Goal: Check status: Check status

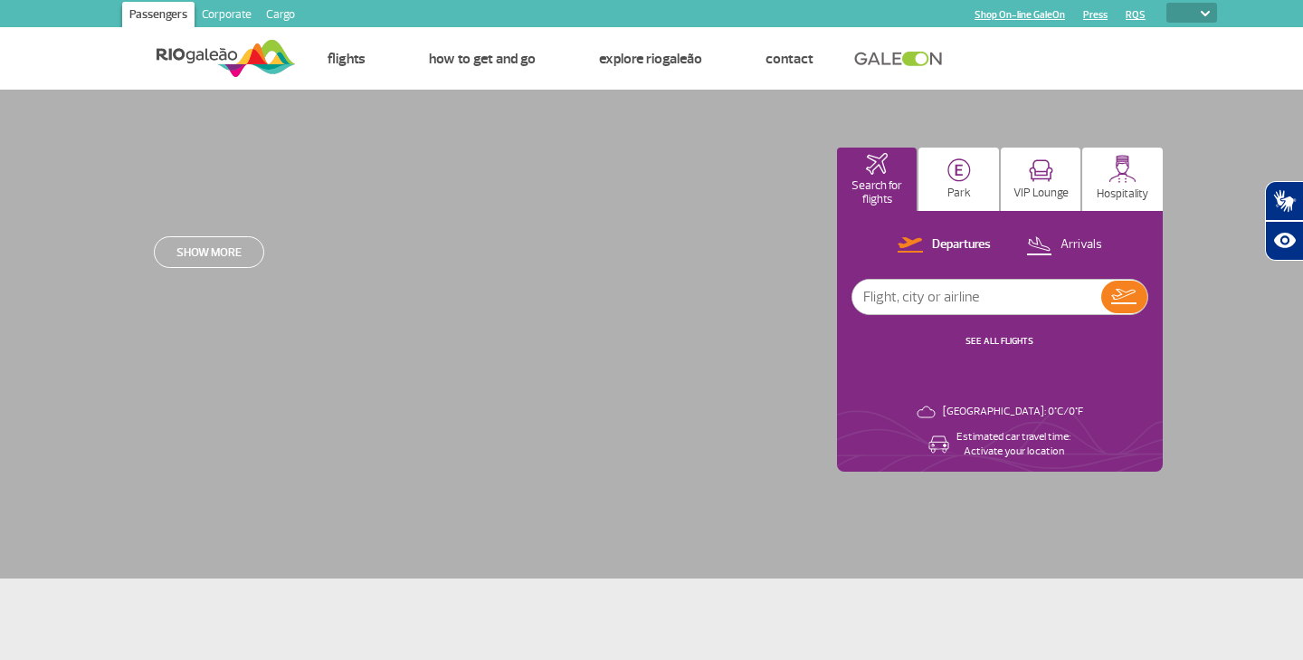
select select
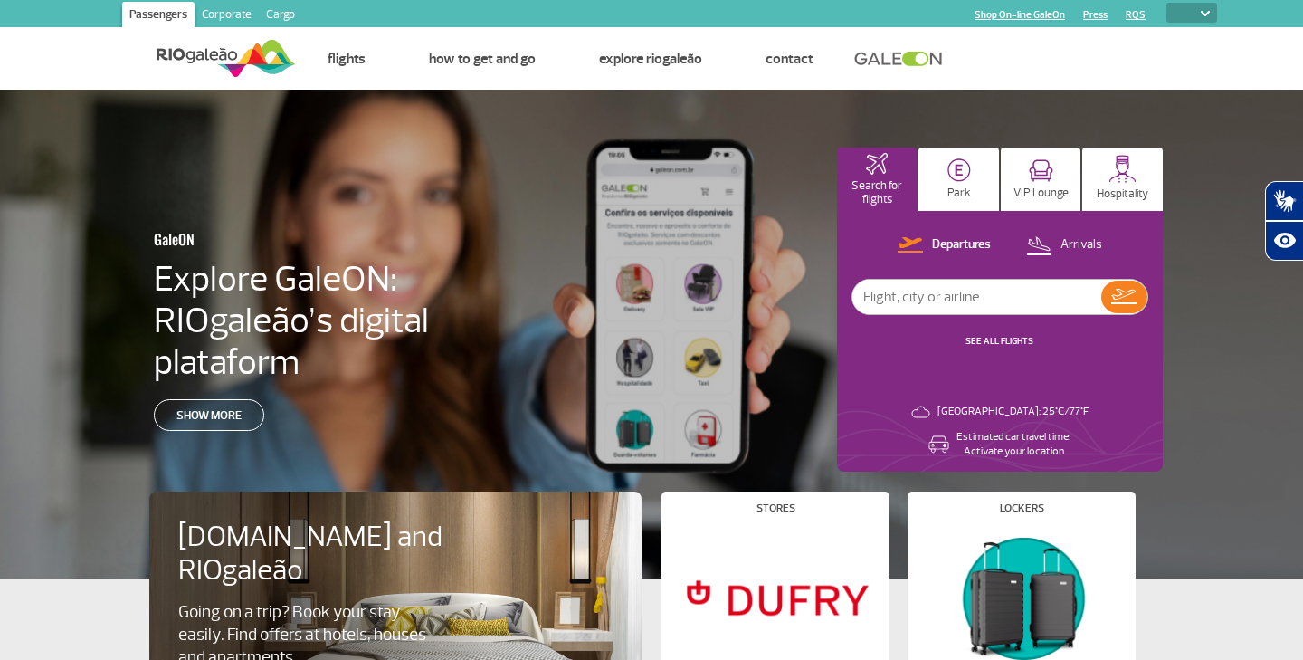
scroll to position [32, 0]
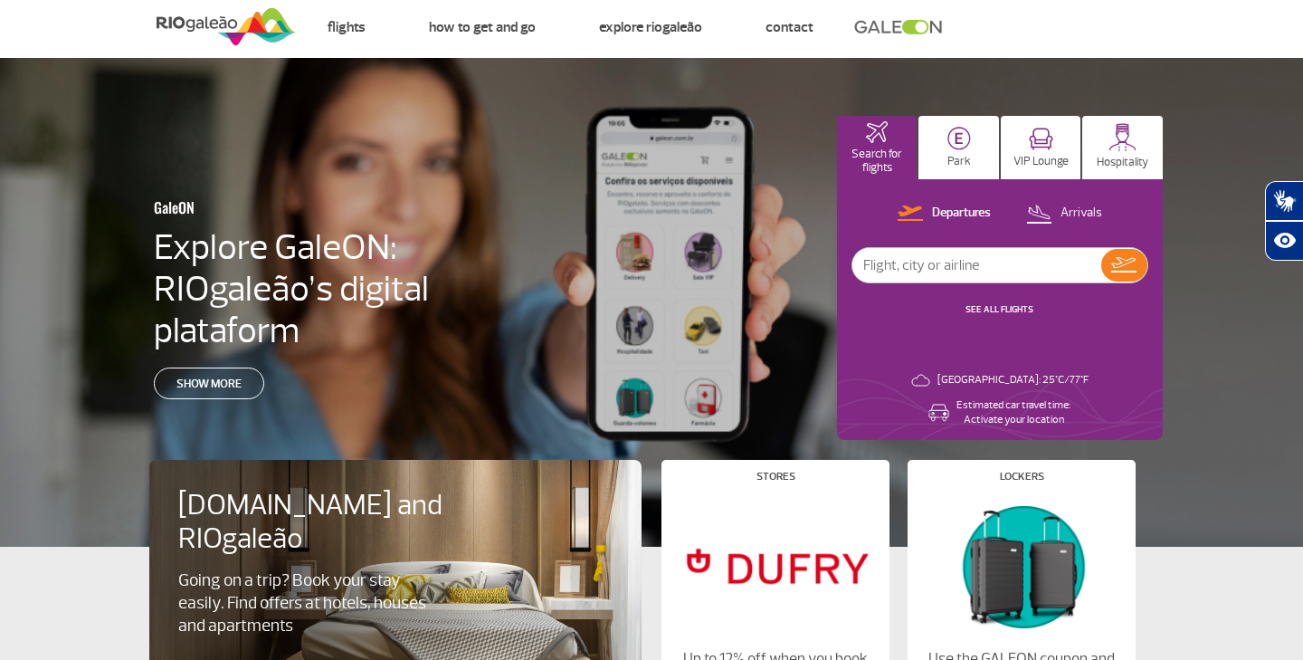
click at [984, 263] on input "text" at bounding box center [976, 265] width 249 height 34
click at [1000, 319] on div "Departures Arrivals SEE ALL FLIGHTS" at bounding box center [999, 269] width 297 height 134
click at [993, 308] on link "SEE ALL FLIGHTS" at bounding box center [999, 309] width 68 height 12
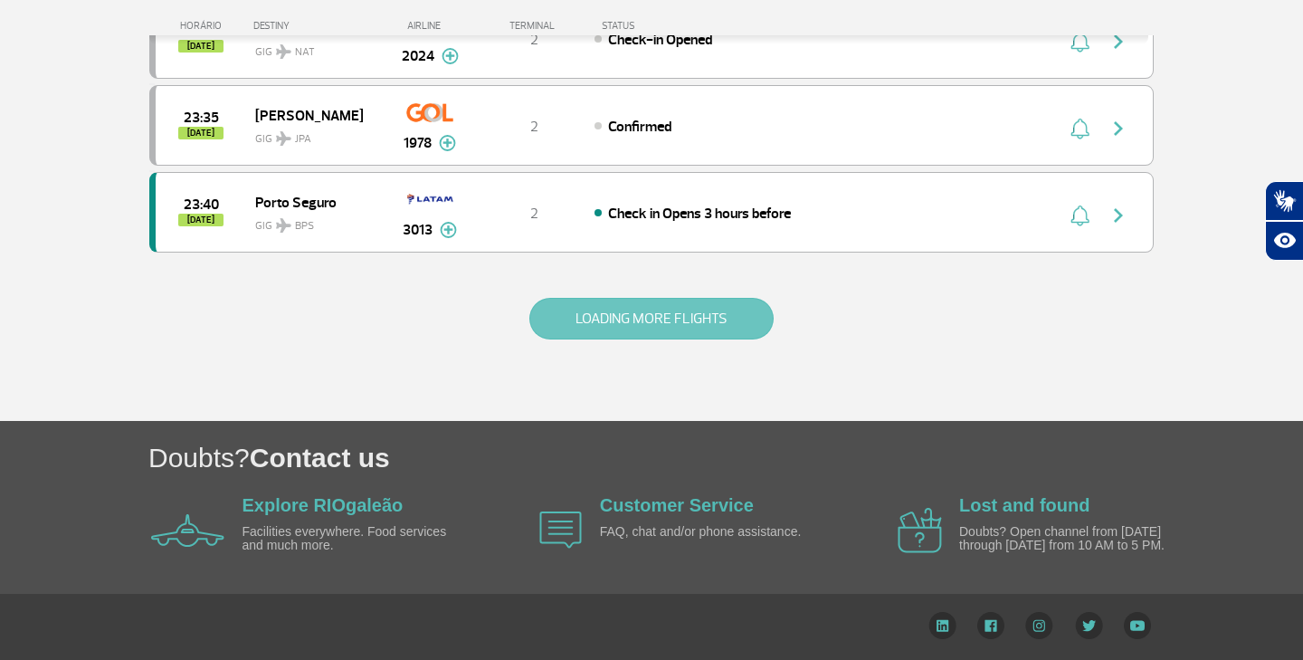
scroll to position [1791, 0]
click at [640, 319] on button "LOADING MORE FLIGHTS" at bounding box center [651, 319] width 244 height 42
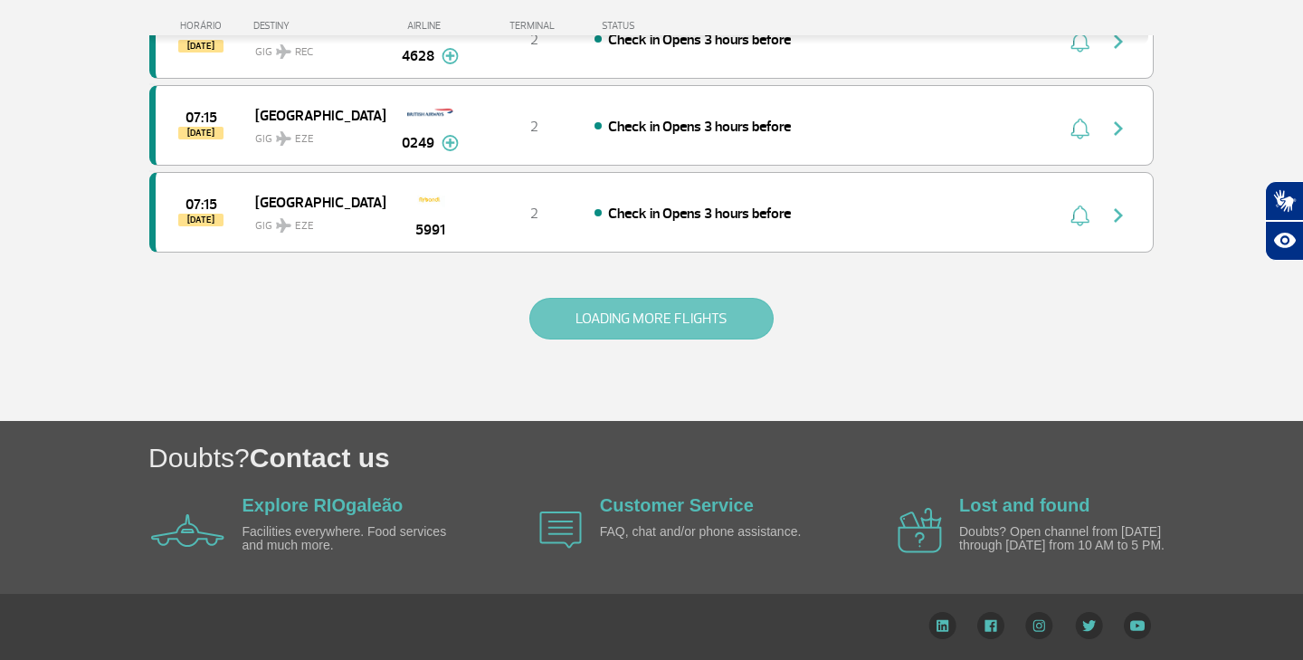
click at [670, 312] on button "LOADING MORE FLIGHTS" at bounding box center [651, 319] width 244 height 42
click at [665, 331] on button "LOADING MORE FLIGHTS" at bounding box center [651, 319] width 244 height 42
click at [640, 312] on button "LOADING MORE FLIGHTS" at bounding box center [651, 319] width 244 height 42
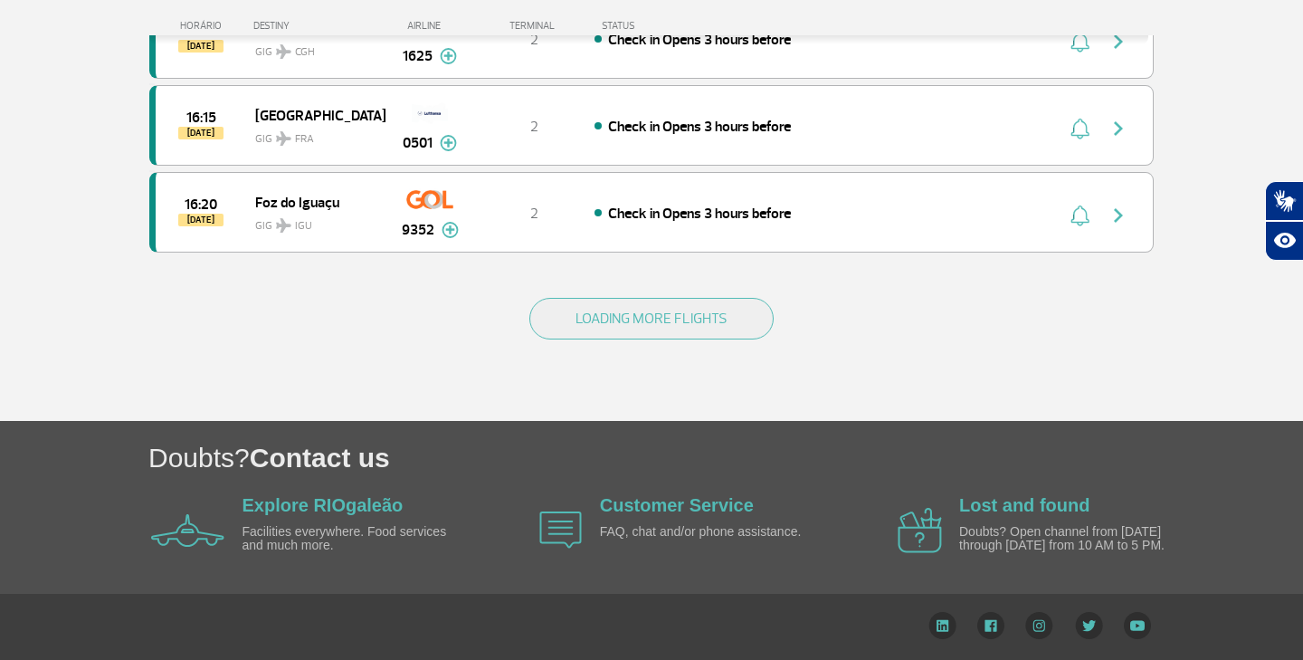
scroll to position [10465, 0]
click at [679, 281] on div "LOADING MORE FLIGHTS" at bounding box center [651, 348] width 1004 height 146
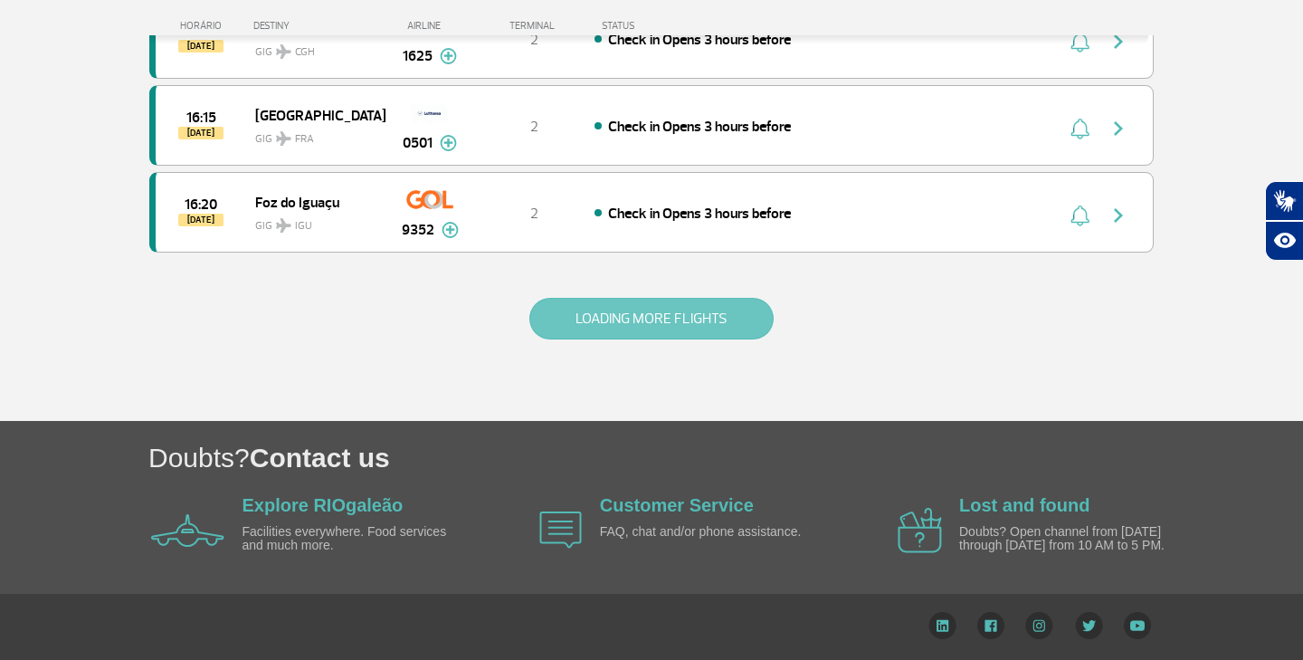
click at [674, 303] on button "LOADING MORE FLIGHTS" at bounding box center [651, 319] width 244 height 42
click at [669, 311] on button "LOADING MORE FLIGHTS" at bounding box center [651, 319] width 244 height 42
click at [669, 324] on button "LOADING MORE FLIGHTS" at bounding box center [651, 319] width 244 height 42
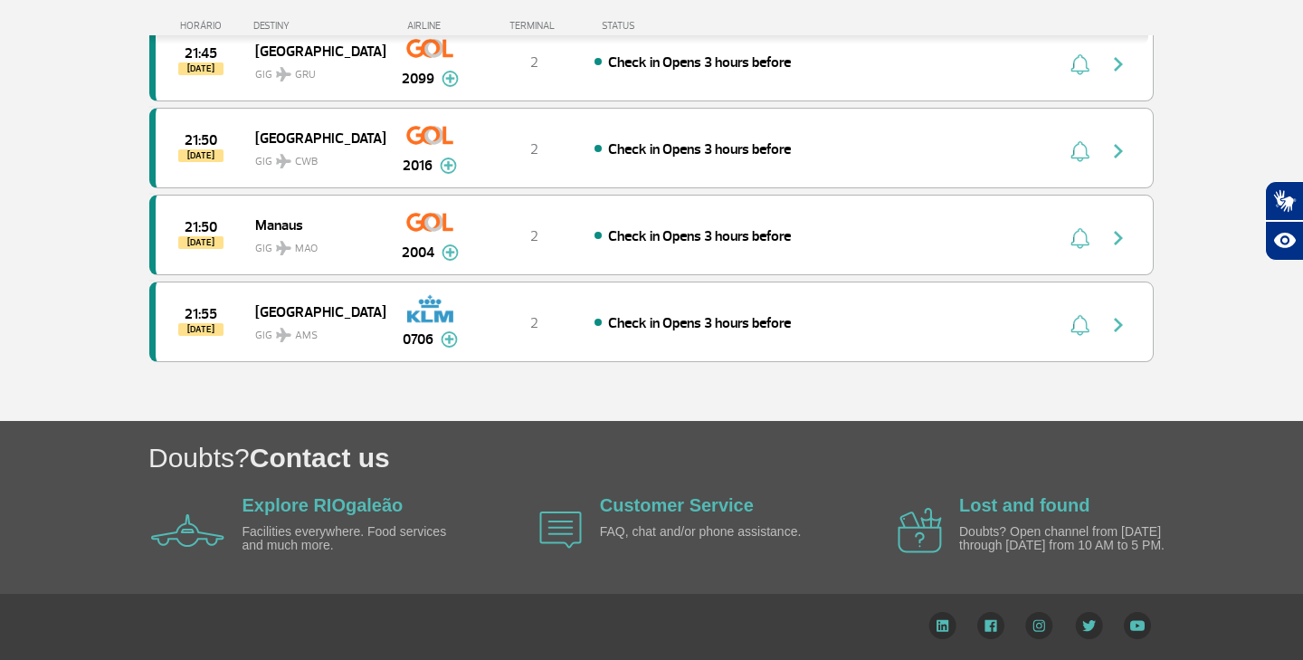
scroll to position [14611, 0]
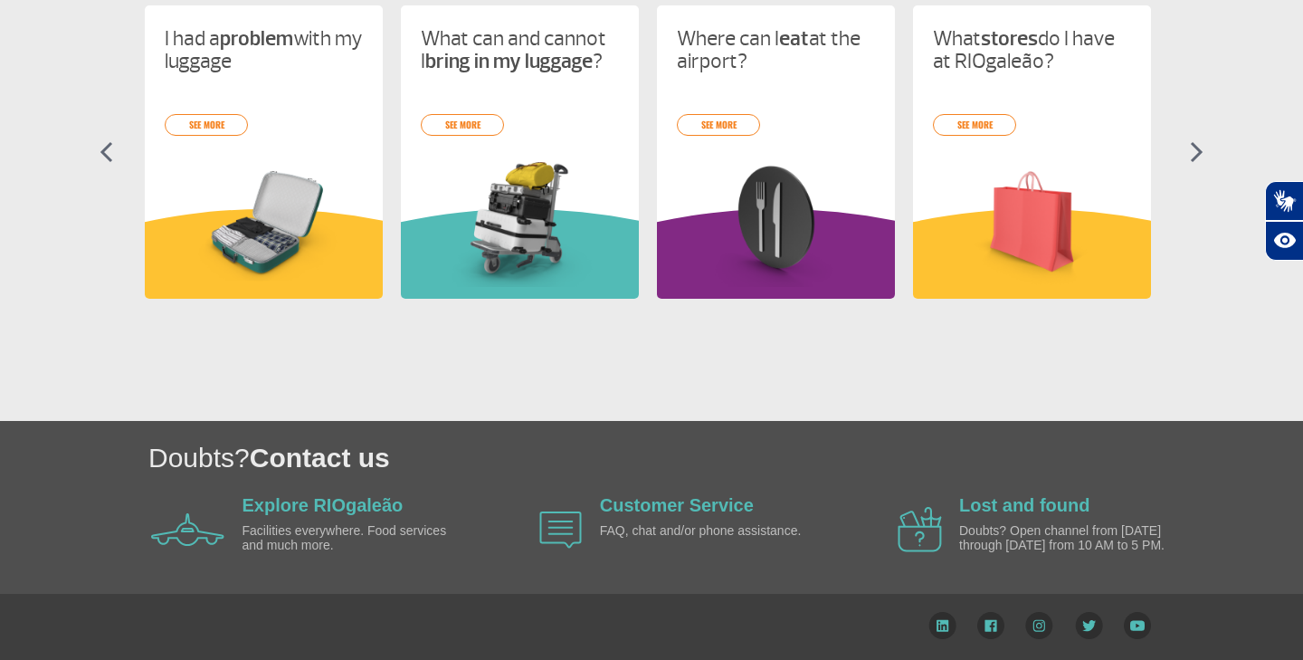
scroll to position [32, 0]
